Goal: Transaction & Acquisition: Download file/media

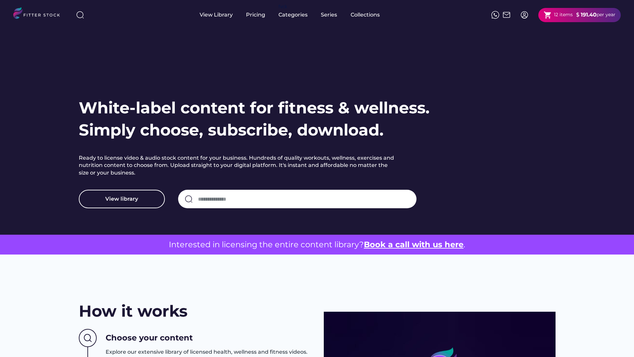
click at [557, 14] on div "12 items" at bounding box center [563, 15] width 19 height 7
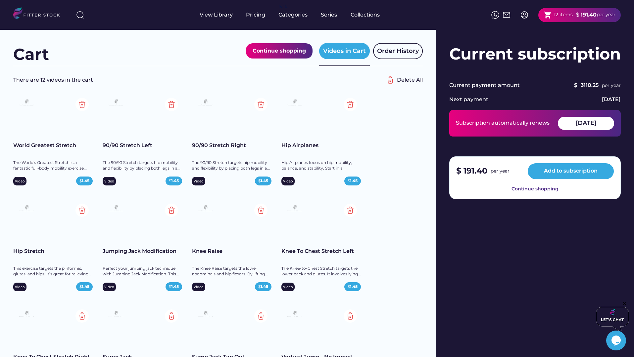
click at [486, 127] on div "Subscription automatically renews" at bounding box center [503, 122] width 94 height 7
click at [486, 125] on div "Subscription automatically renews" at bounding box center [503, 122] width 94 height 7
click at [466, 85] on div "Current payment amount" at bounding box center [484, 85] width 70 height 7
click at [382, 54] on div "Order History" at bounding box center [398, 51] width 42 height 8
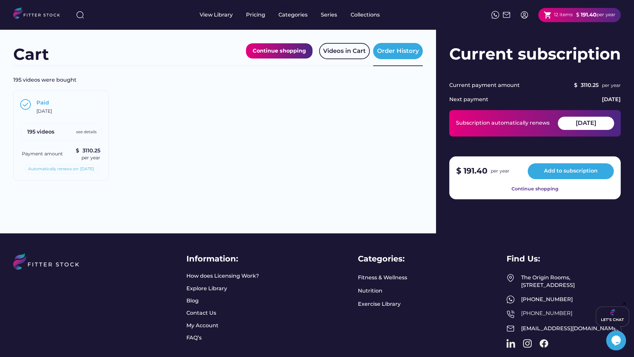
click at [41, 100] on div "Paid" at bounding box center [42, 102] width 13 height 7
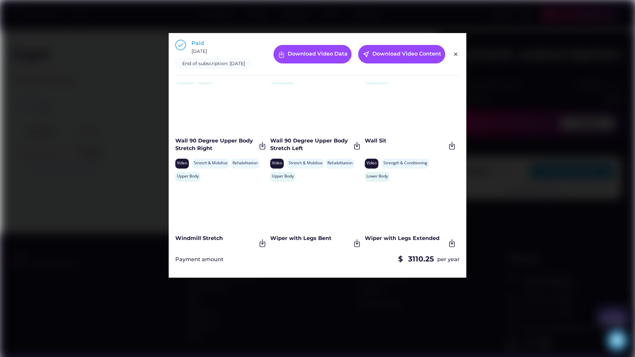
scroll to position [6313, 0]
click at [495, 105] on div at bounding box center [317, 178] width 635 height 357
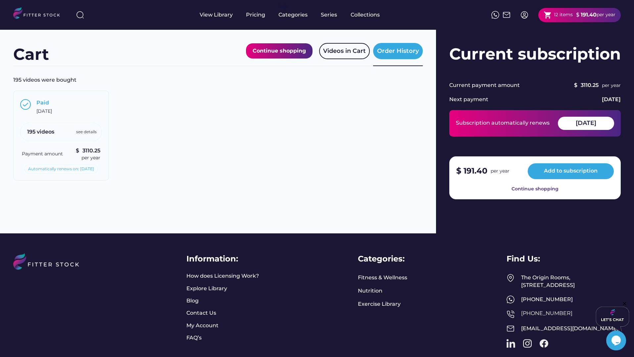
click at [407, 51] on div at bounding box center [317, 178] width 634 height 357
click at [396, 53] on div "Order History" at bounding box center [398, 51] width 42 height 8
click at [392, 54] on div "Order History" at bounding box center [398, 51] width 42 height 8
click at [45, 108] on div "Paid August 14, 2025" at bounding box center [68, 107] width 64 height 16
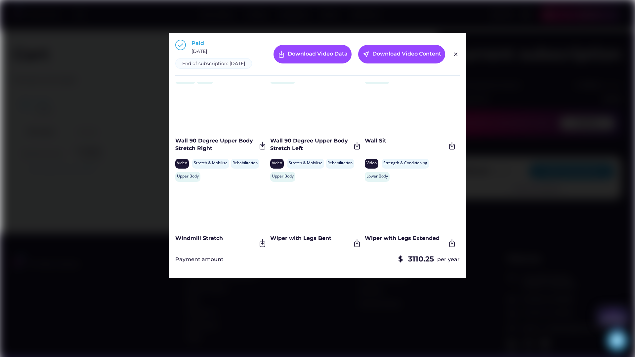
drag, startPoint x: 194, startPoint y: 96, endPoint x: 445, endPoint y: 241, distance: 289.5
click at [445, 241] on div "Paid August 14, 2025 End of subscription: August 14, 2026 Download Video Data n…" at bounding box center [318, 155] width 298 height 245
click at [518, 144] on div at bounding box center [317, 178] width 635 height 357
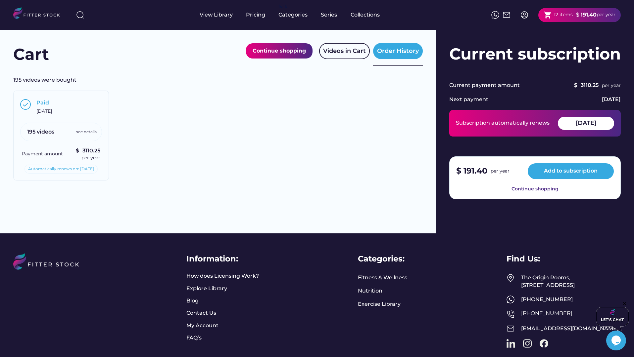
click at [453, 60] on div at bounding box center [317, 178] width 634 height 357
click at [409, 48] on div "Order History" at bounding box center [398, 51] width 42 height 8
click at [40, 103] on div "Paid" at bounding box center [42, 102] width 13 height 7
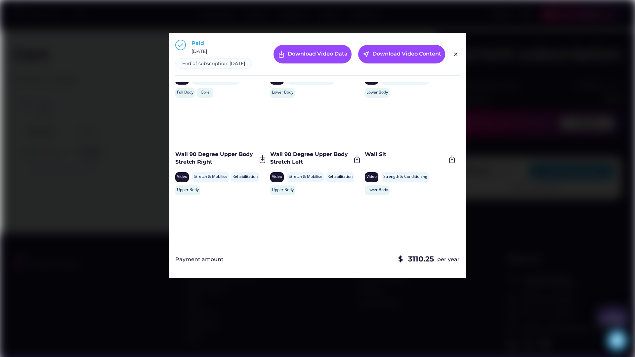
scroll to position [6300, 0]
drag, startPoint x: 183, startPoint y: 103, endPoint x: 455, endPoint y: 257, distance: 311.7
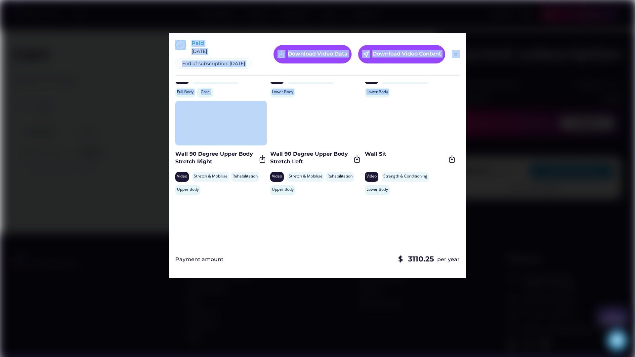
click at [170, 130] on div "Paid August 14, 2025 End of subscription: August 14, 2026 Download Video Data n…" at bounding box center [318, 155] width 298 height 245
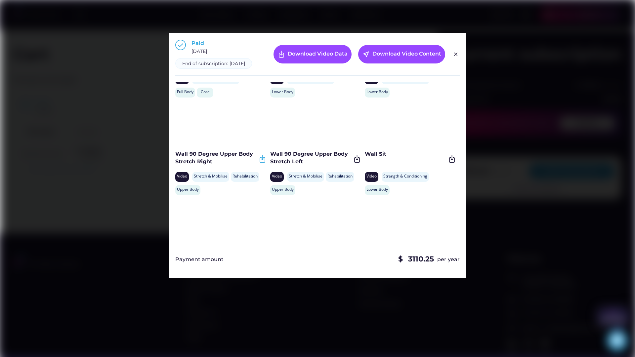
click at [263, 163] on img at bounding box center [262, 159] width 9 height 9
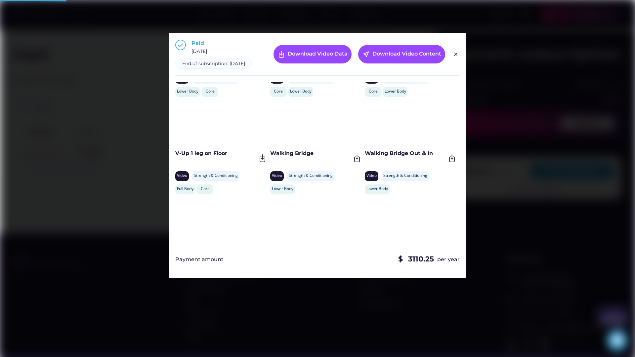
scroll to position [6196, 0]
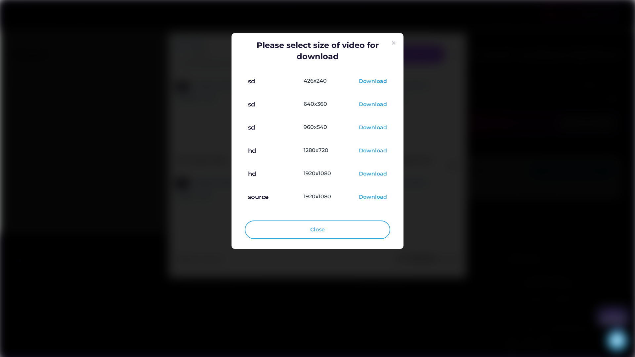
click at [394, 43] on img at bounding box center [394, 43] width 8 height 8
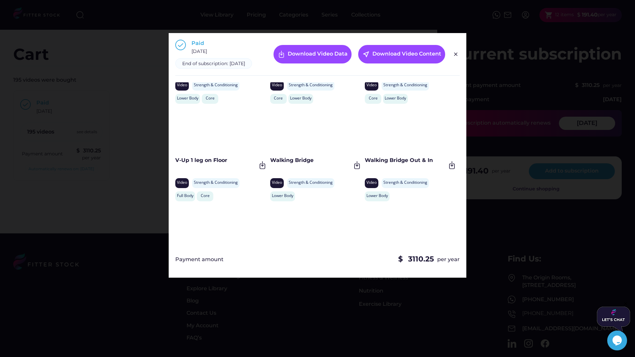
click at [359, 175] on div at bounding box center [317, 178] width 635 height 357
click at [358, 170] on img at bounding box center [357, 165] width 9 height 9
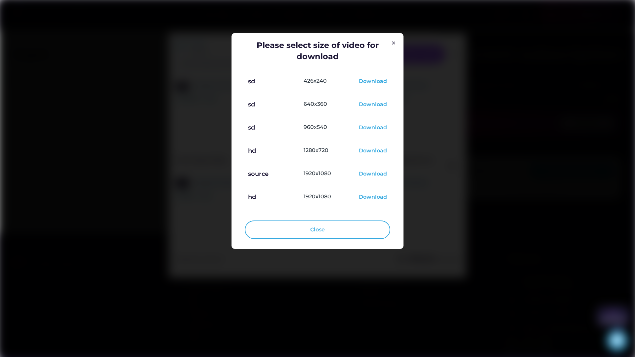
click at [365, 149] on div "Download" at bounding box center [373, 151] width 28 height 8
